Goal: Book appointment/travel/reservation

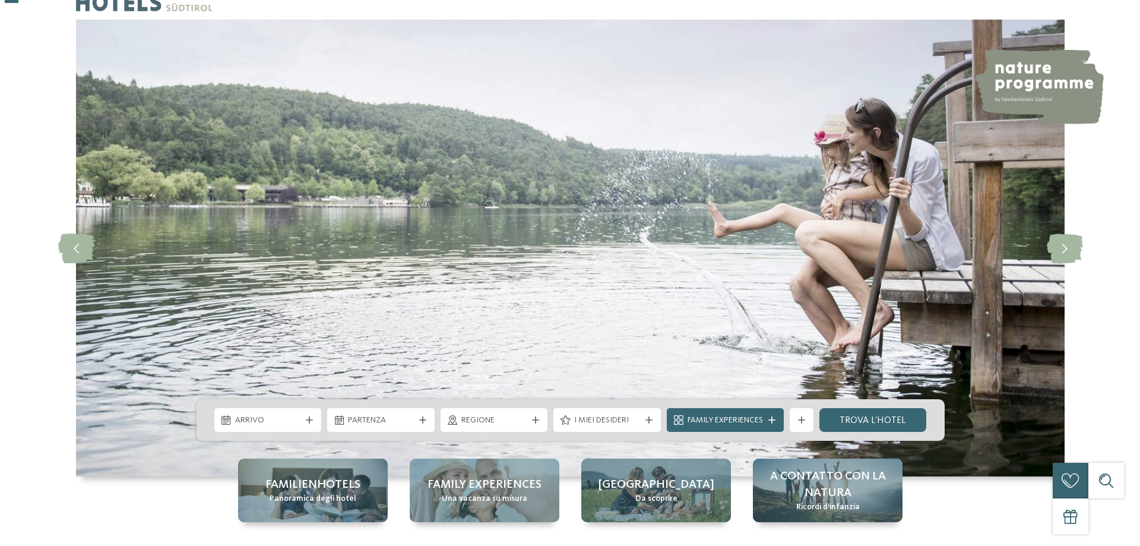
scroll to position [119, 0]
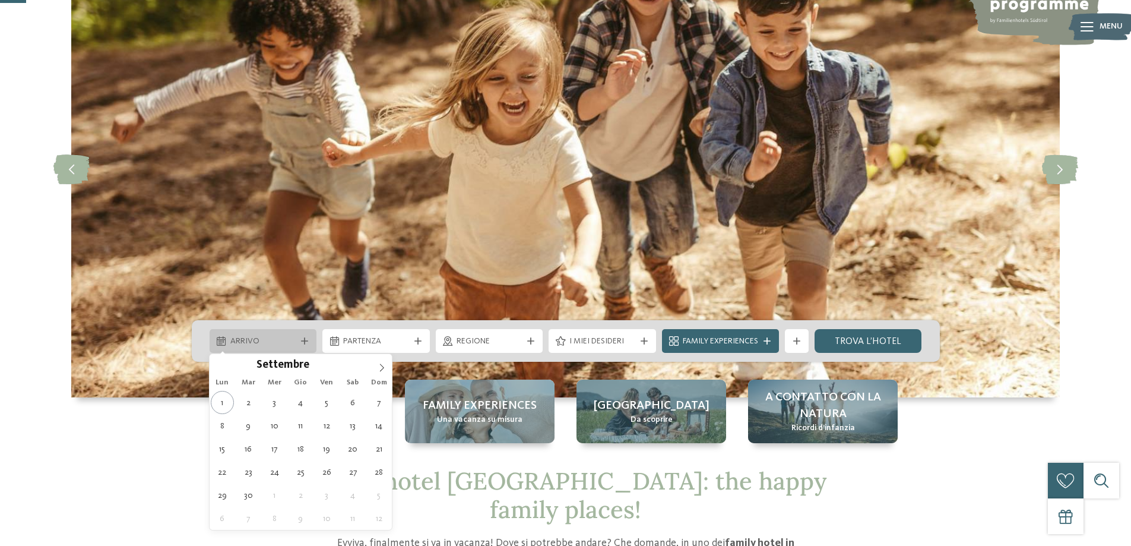
click at [277, 345] on span "Arrivo" at bounding box center [263, 342] width 66 height 12
click at [377, 364] on span at bounding box center [382, 364] width 20 height 20
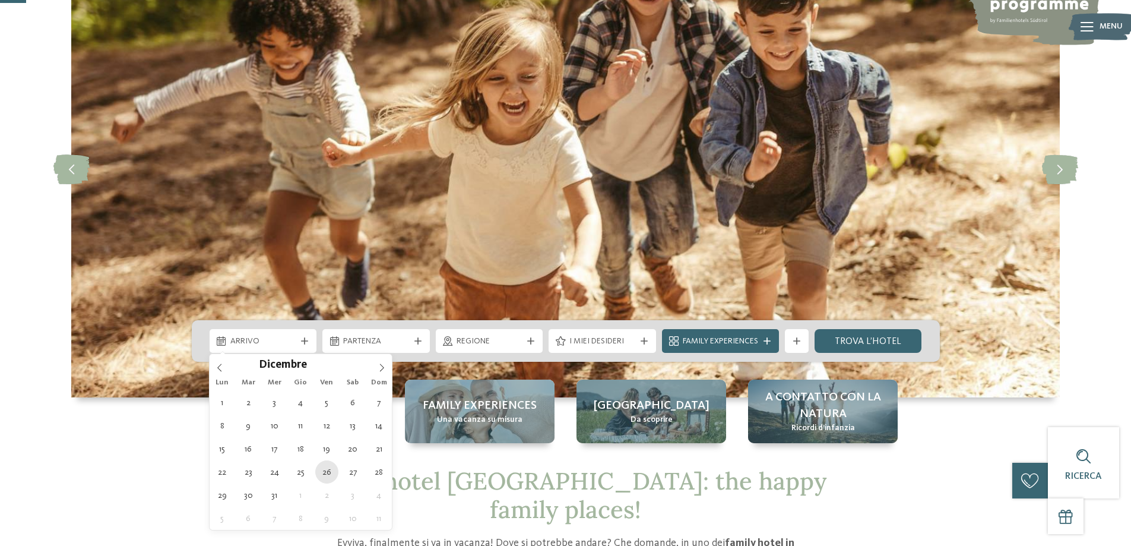
type div "[DATE]"
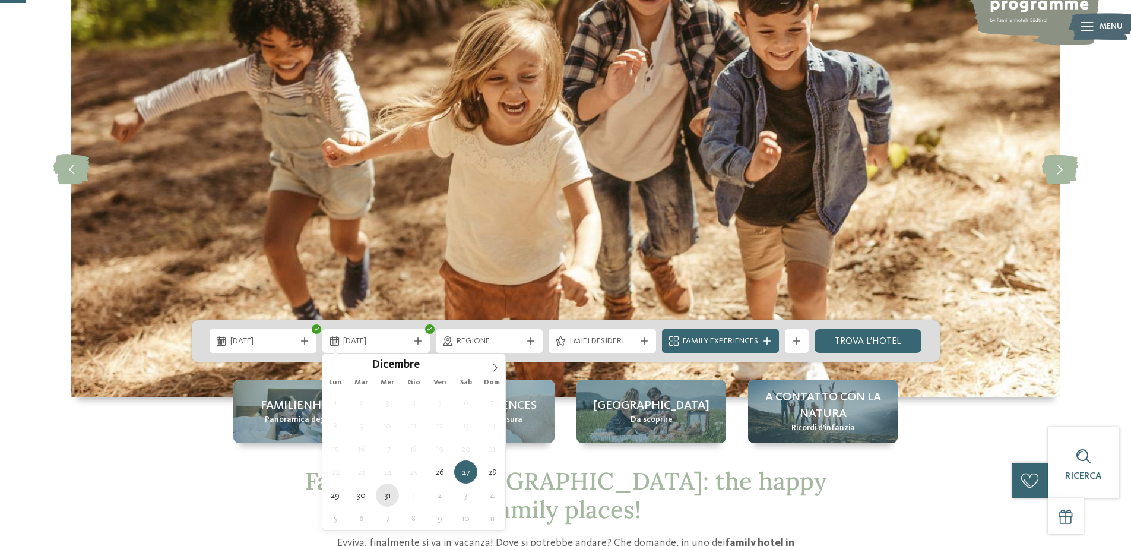
type div "[DATE]"
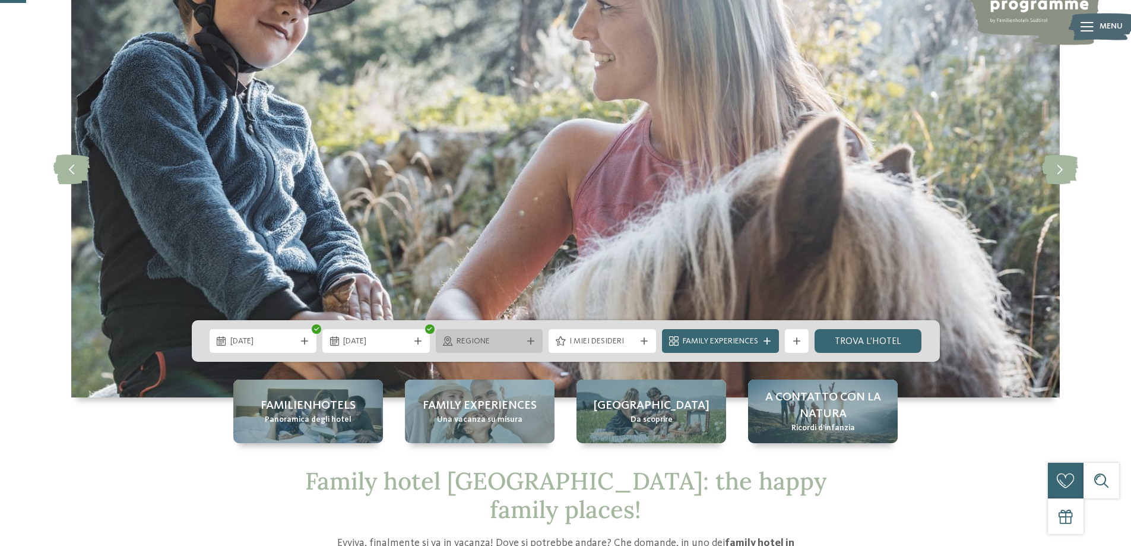
click at [499, 339] on span "Regione" at bounding box center [490, 342] width 66 height 12
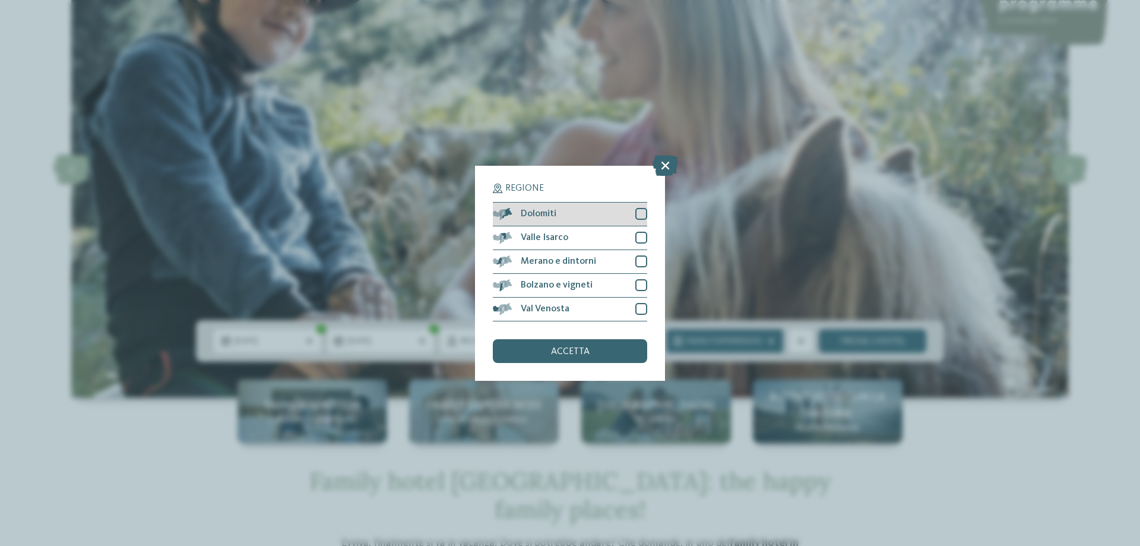
click at [637, 210] on div at bounding box center [641, 214] width 12 height 12
click at [639, 257] on div at bounding box center [641, 261] width 12 height 12
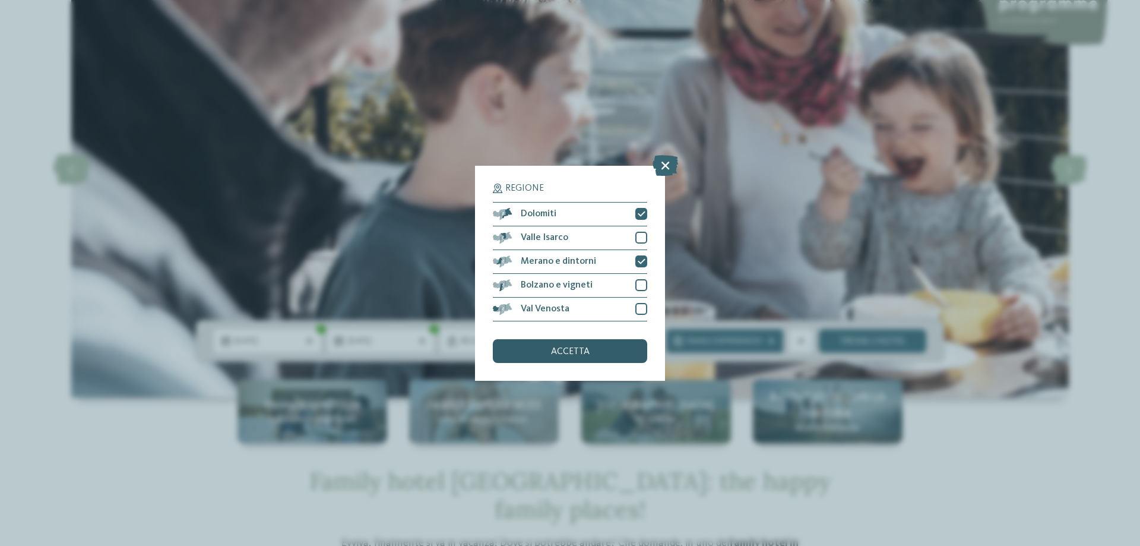
click at [597, 349] on div "accetta" at bounding box center [570, 351] width 154 height 24
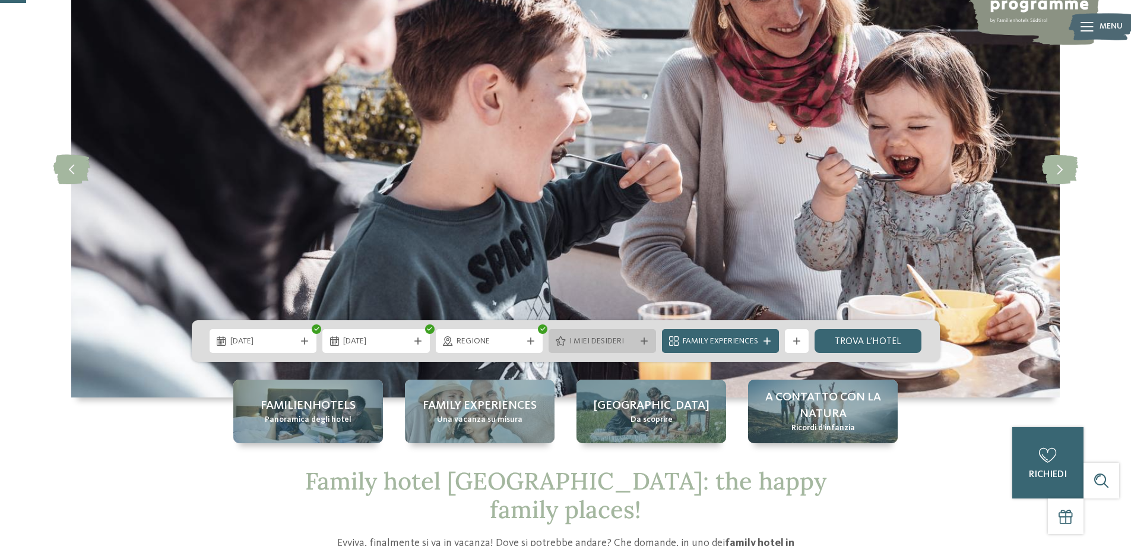
click at [631, 334] on div "I miei desideri" at bounding box center [602, 341] width 107 height 24
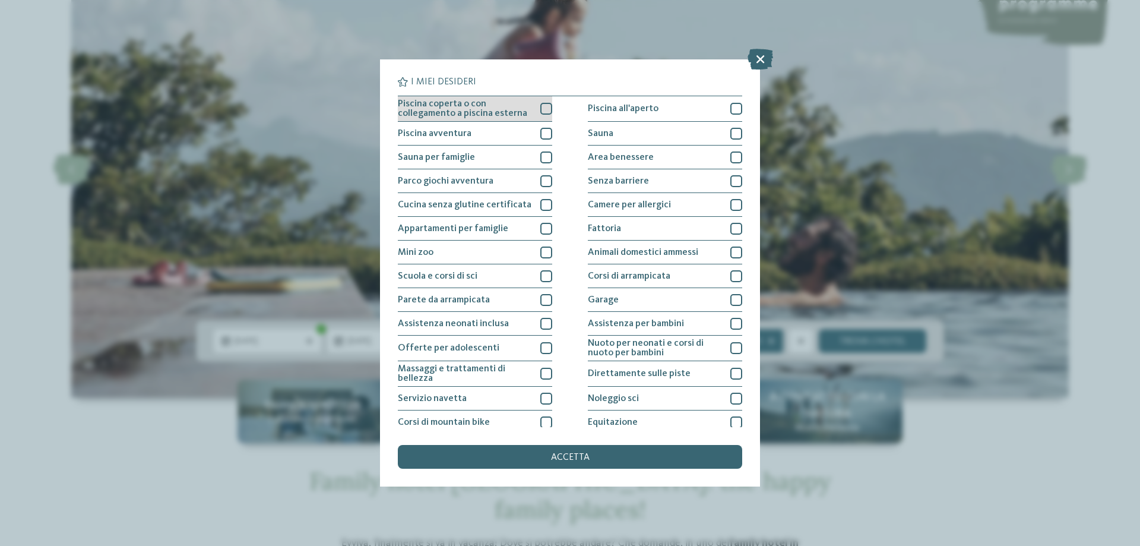
click at [540, 105] on div at bounding box center [546, 109] width 12 height 12
click at [543, 139] on div at bounding box center [546, 134] width 12 height 12
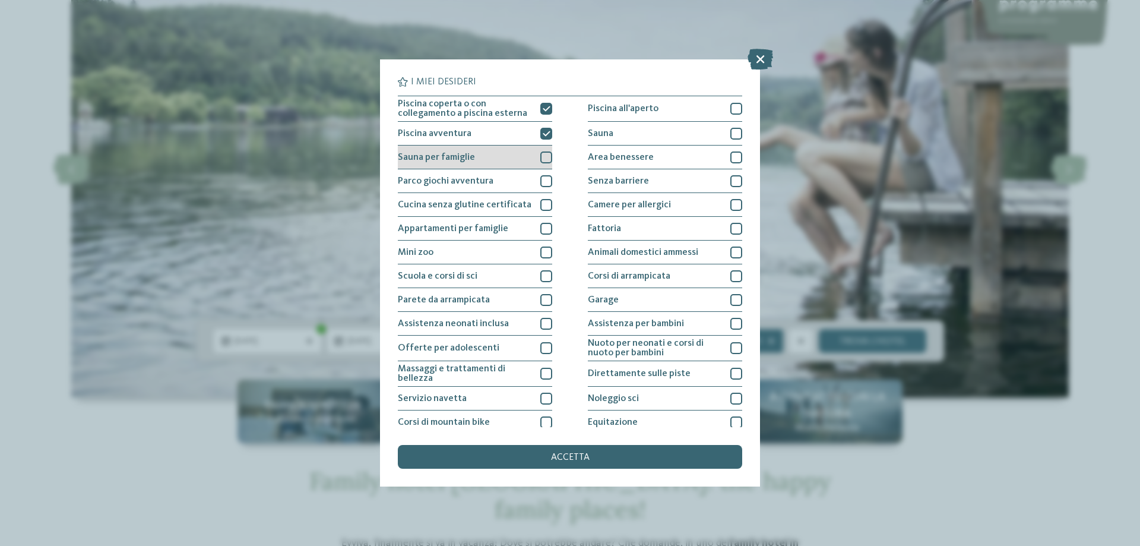
click at [536, 158] on div "Sauna per famiglie" at bounding box center [475, 158] width 154 height 24
click at [540, 184] on div at bounding box center [546, 181] width 12 height 12
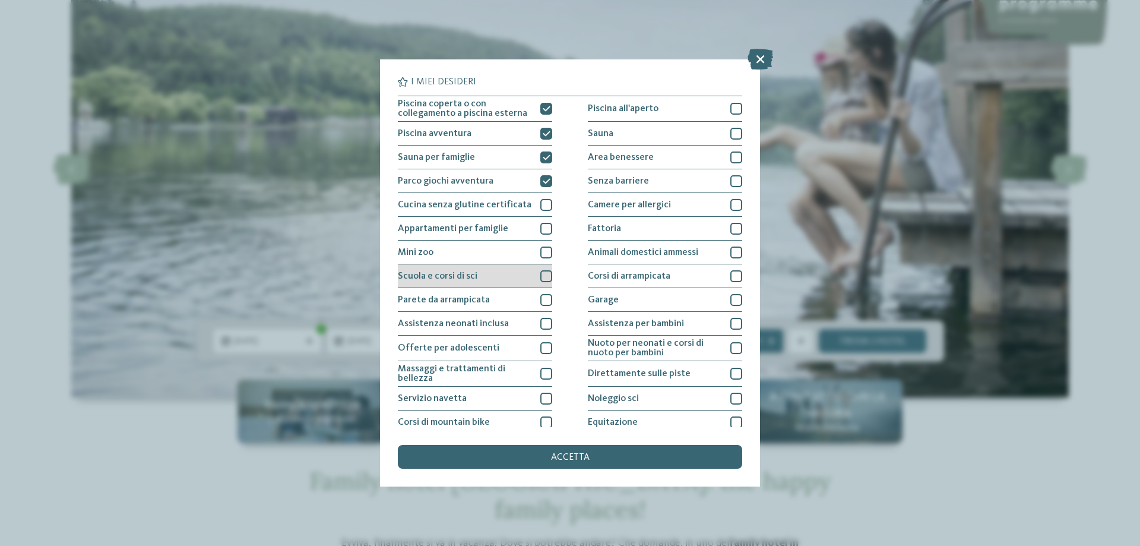
click at [537, 277] on div "Scuola e corsi di sci" at bounding box center [475, 276] width 154 height 24
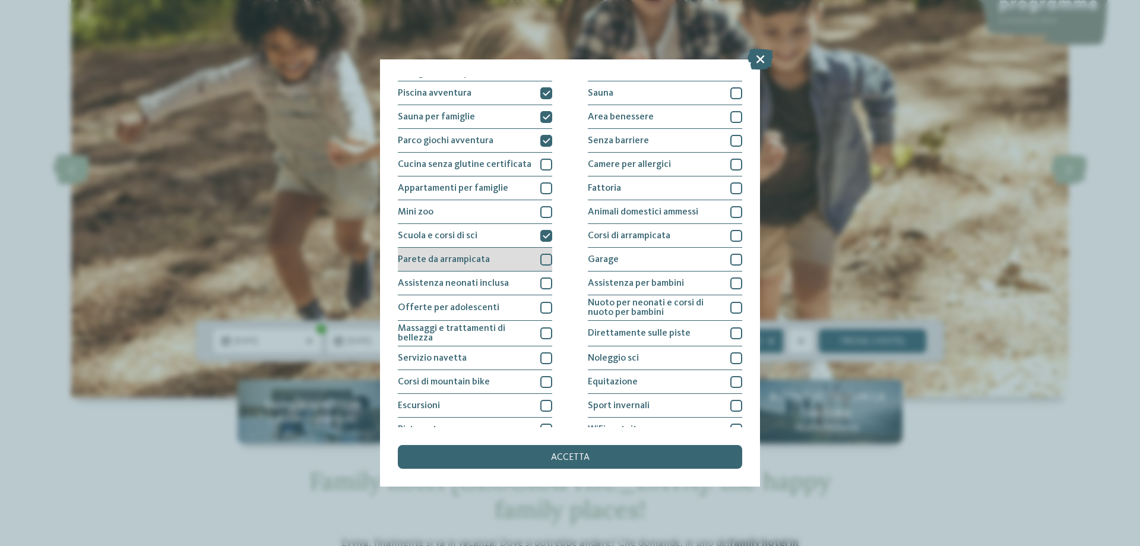
scroll to position [59, 0]
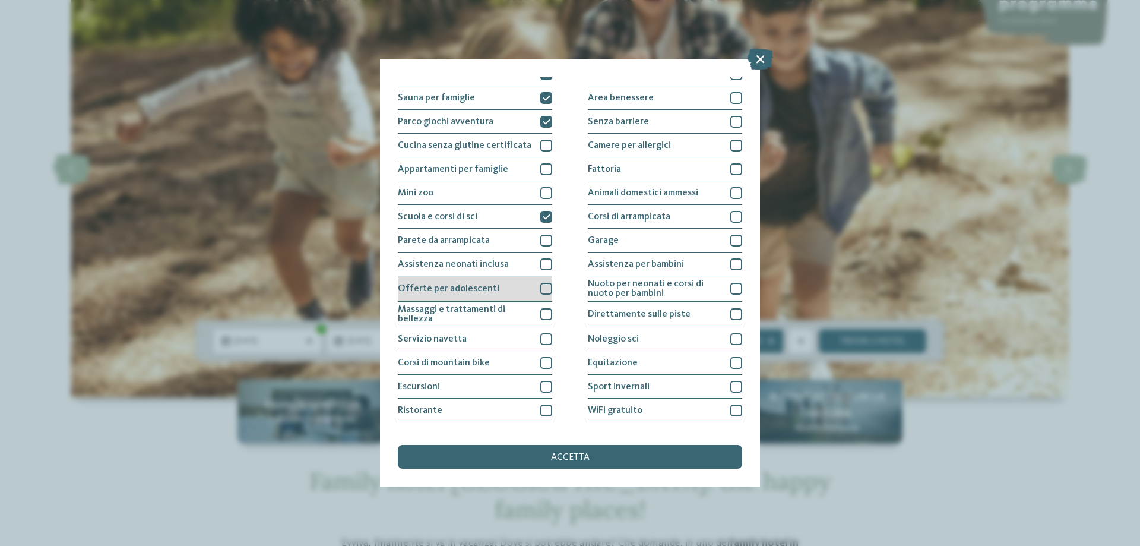
click at [540, 286] on div at bounding box center [546, 289] width 12 height 12
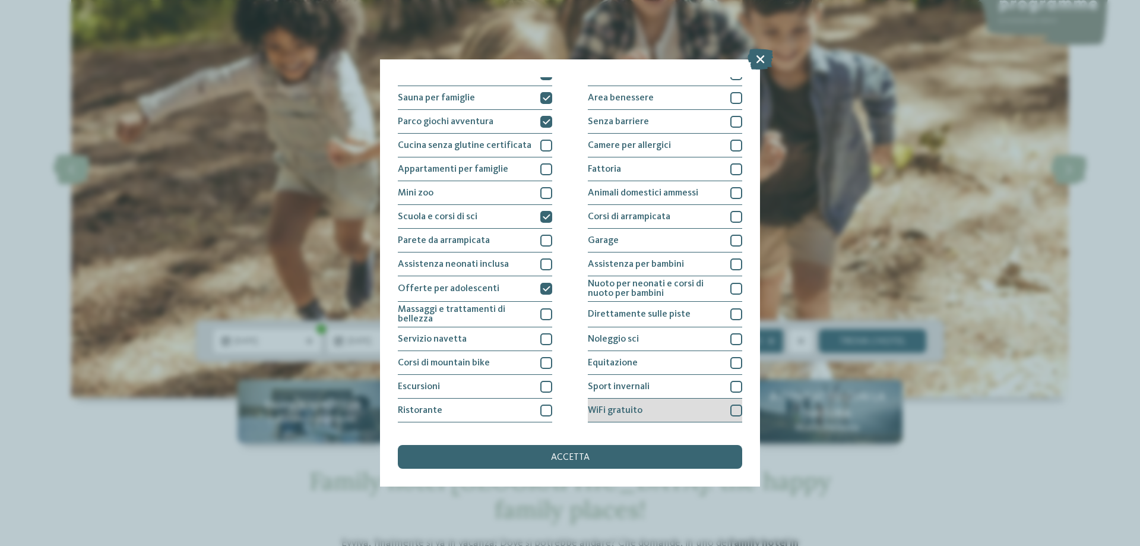
click at [730, 412] on div at bounding box center [736, 410] width 12 height 12
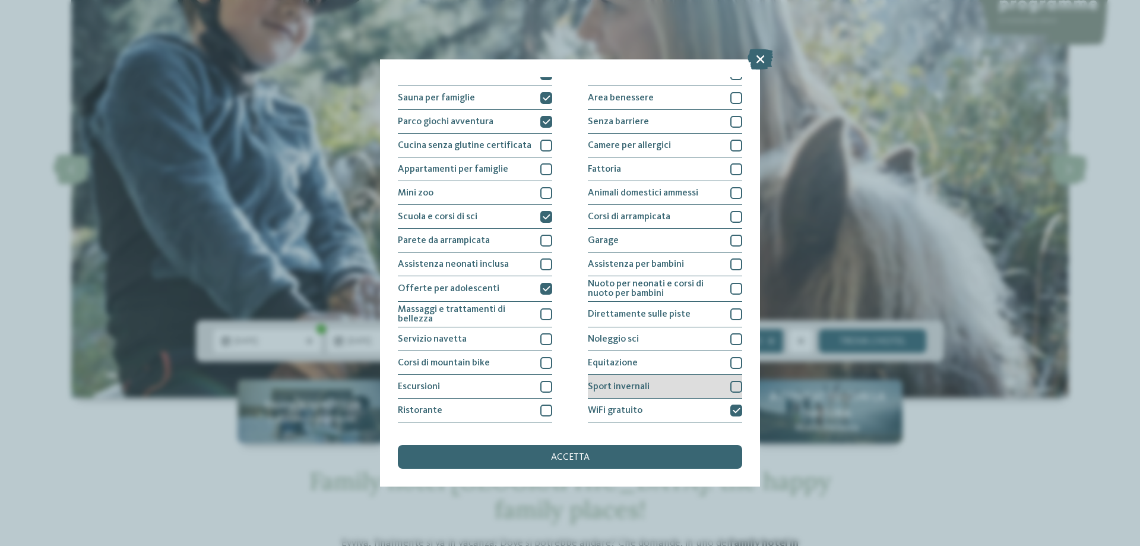
click at [723, 379] on div "Sport invernali" at bounding box center [665, 387] width 154 height 24
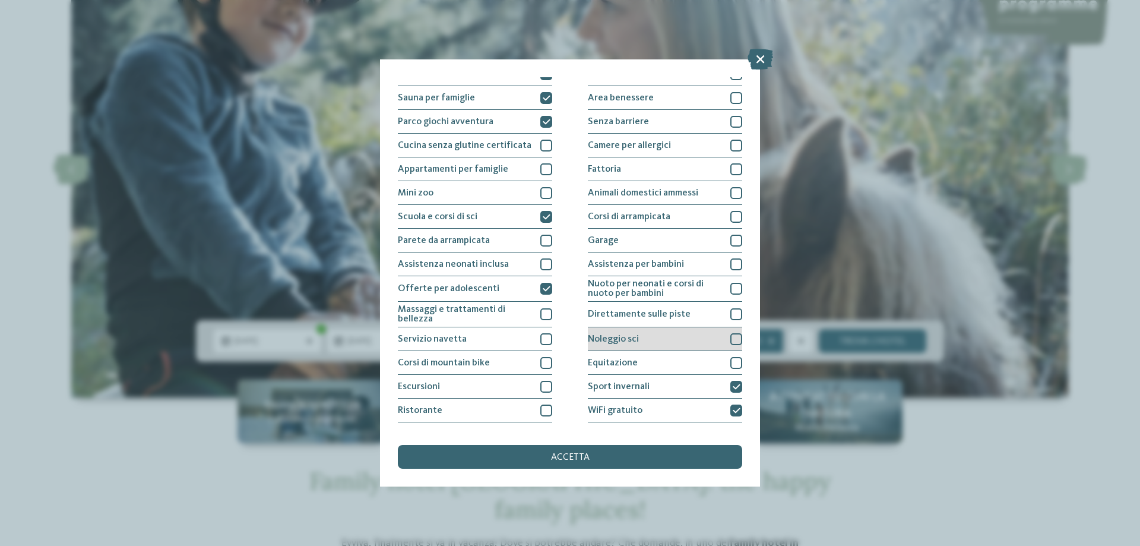
click at [733, 336] on div at bounding box center [736, 339] width 12 height 12
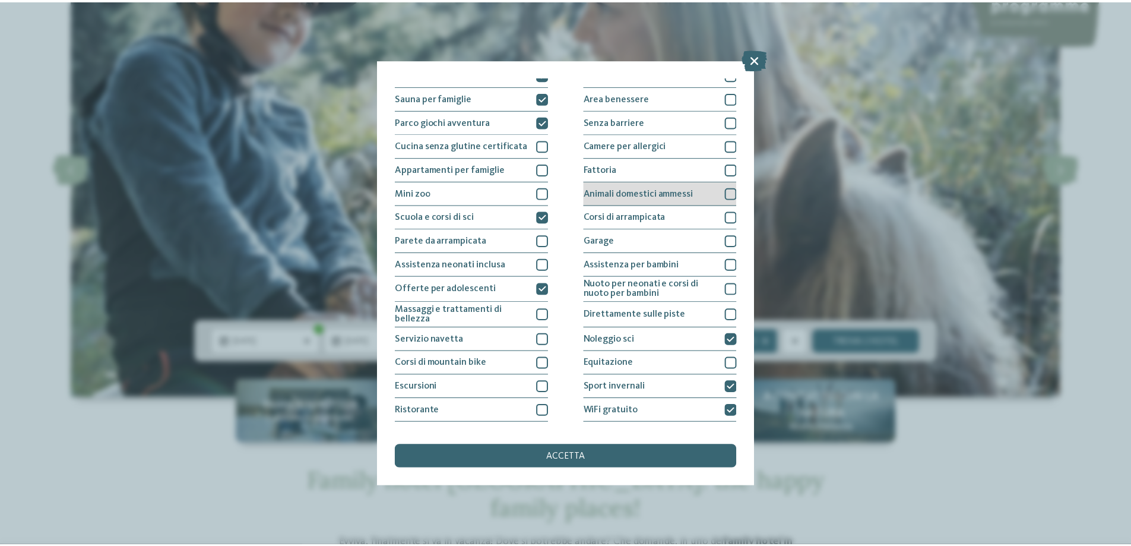
scroll to position [0, 0]
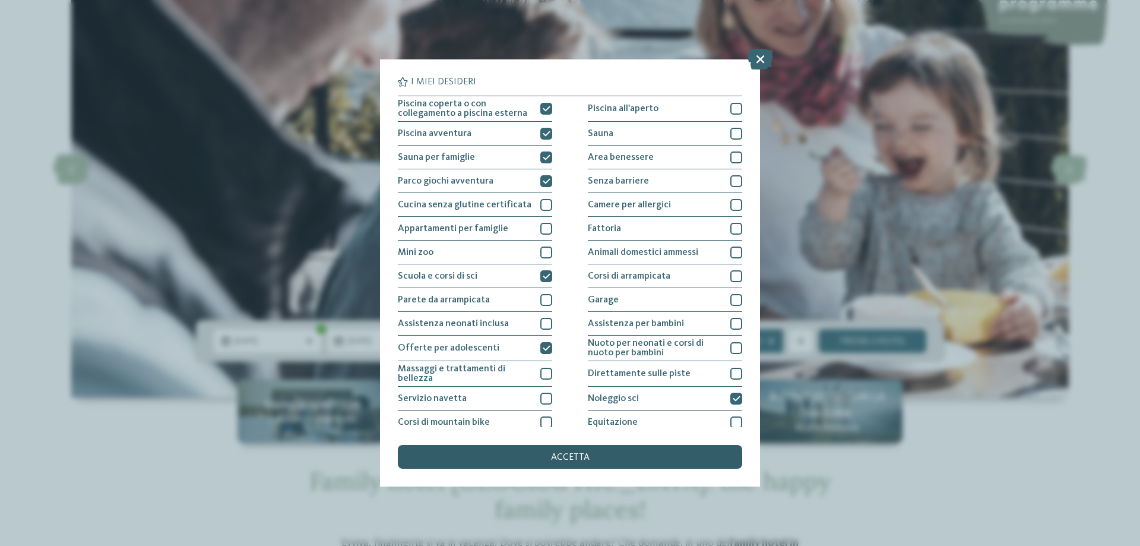
click at [551, 456] on span "accetta" at bounding box center [570, 458] width 39 height 10
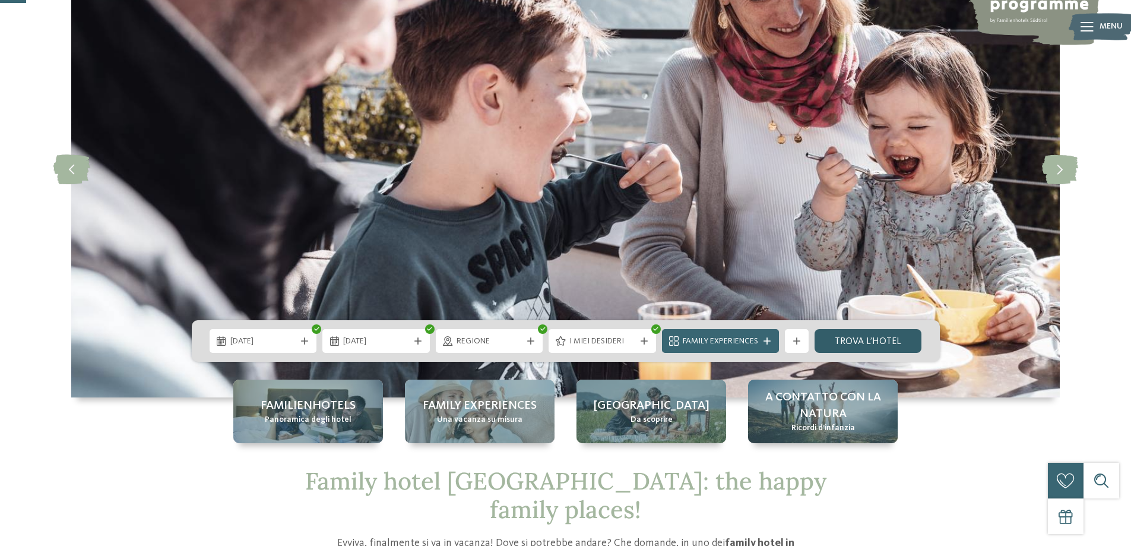
click at [858, 341] on link "trova l’hotel" at bounding box center [868, 341] width 107 height 24
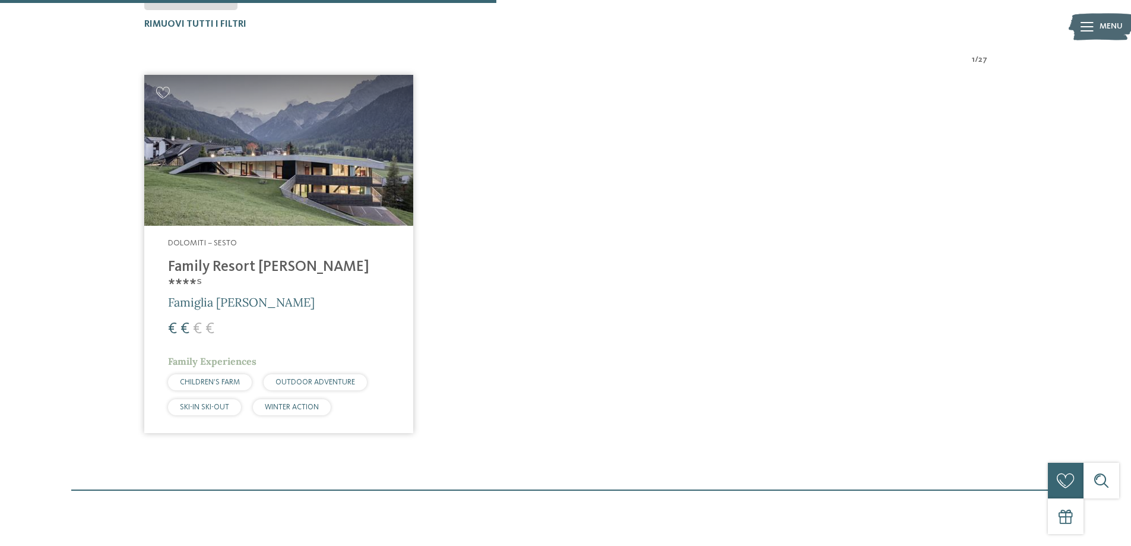
scroll to position [449, 0]
click at [315, 140] on img at bounding box center [278, 149] width 269 height 151
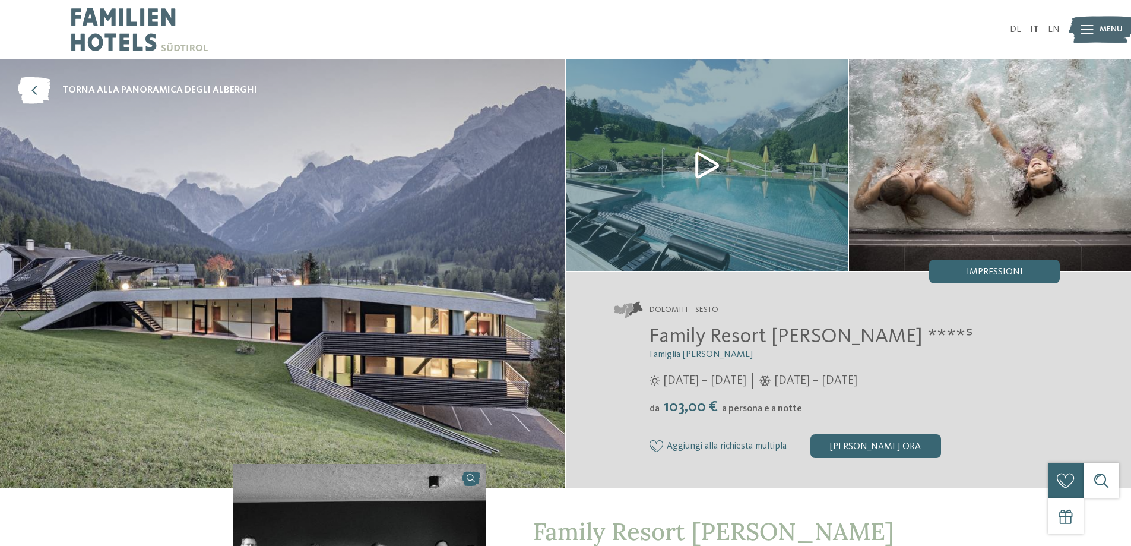
click at [375, 282] on img at bounding box center [282, 273] width 565 height 428
click at [765, 169] on img at bounding box center [708, 164] width 282 height 211
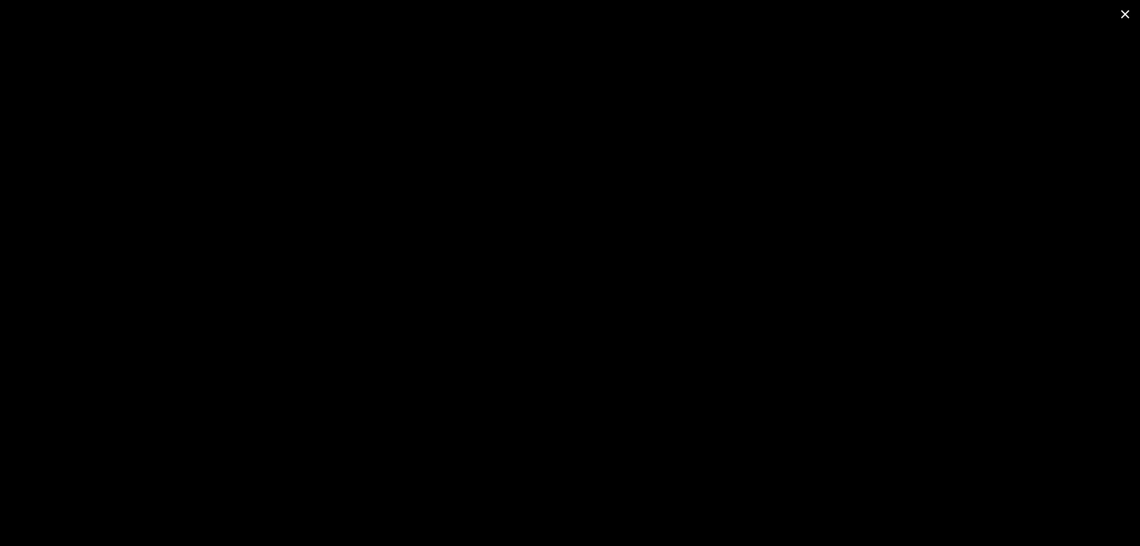
click at [1128, 16] on span at bounding box center [1126, 14] width 30 height 28
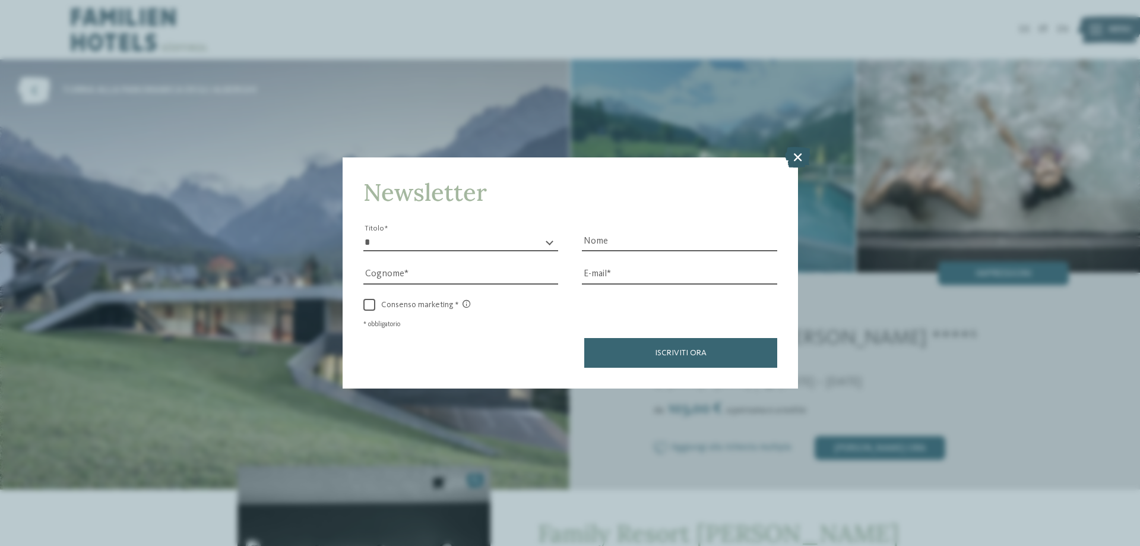
click at [797, 148] on icon at bounding box center [798, 157] width 26 height 21
